Goal: Information Seeking & Learning: Learn about a topic

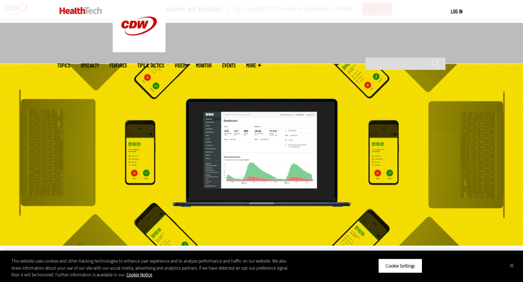
scroll to position [130, 0]
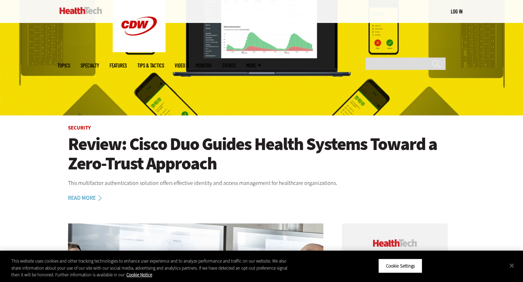
click at [194, 162] on h1 "Review: Cisco Duo Guides Health Systems Toward a Zero-Trust Approach" at bounding box center [262, 153] width 388 height 39
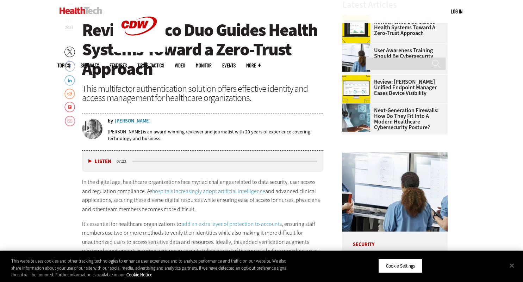
scroll to position [297, 0]
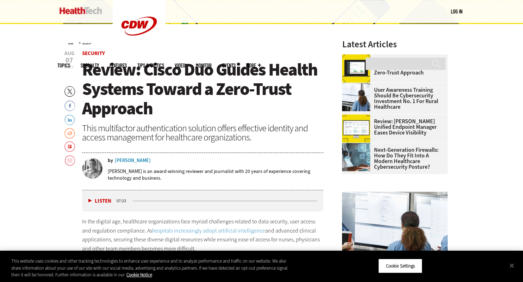
scroll to position [204, 0]
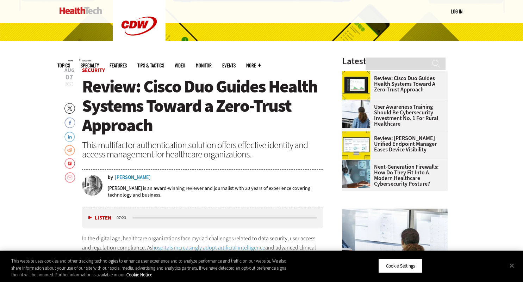
click at [142, 95] on span "Review: Cisco Duo Guides Health Systems Toward a Zero-Trust Approach" at bounding box center [199, 106] width 235 height 62
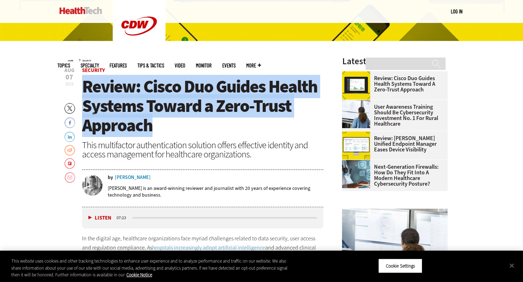
click at [142, 95] on span "Review: Cisco Duo Guides Health Systems Toward a Zero-Trust Approach" at bounding box center [199, 106] width 235 height 62
copy span "Review: Cisco Duo Guides Health Systems Toward a Zero-Trust Approach"
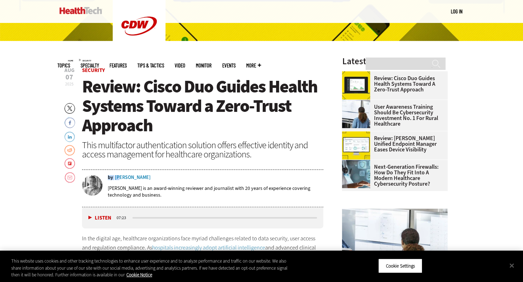
drag, startPoint x: 156, startPoint y: 175, endPoint x: 119, endPoint y: 174, distance: 37.0
click at [119, 175] on div "by [PERSON_NAME]" at bounding box center [216, 177] width 216 height 5
click at [143, 175] on div "by [PERSON_NAME] [PERSON_NAME] is an award-­winning reviewer and journalist wit…" at bounding box center [203, 189] width 242 height 36
click at [114, 179] on div "by [PERSON_NAME]" at bounding box center [216, 177] width 216 height 5
drag, startPoint x: 114, startPoint y: 179, endPoint x: 145, endPoint y: 177, distance: 30.4
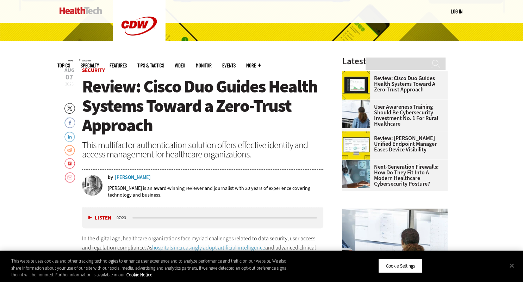
click at [145, 177] on div "by [PERSON_NAME]" at bounding box center [216, 177] width 216 height 5
